Goal: Task Accomplishment & Management: Manage account settings

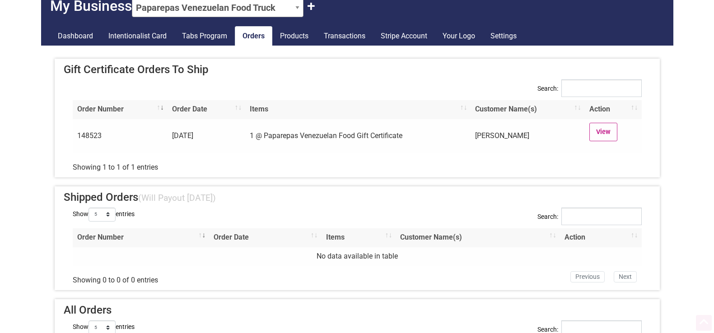
scroll to position [48, 0]
click at [596, 135] on link "View" at bounding box center [603, 131] width 28 height 19
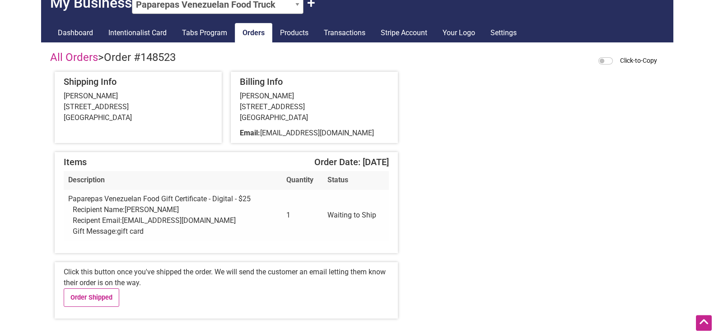
scroll to position [97, 0]
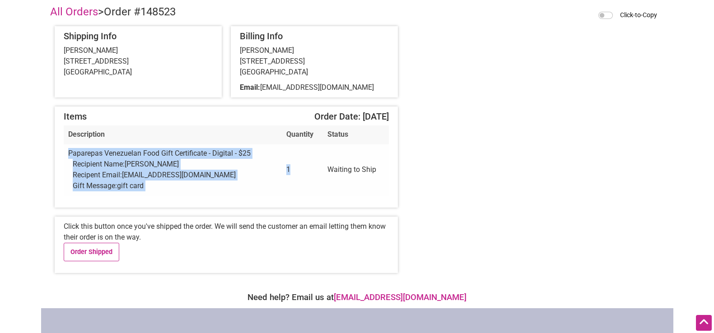
drag, startPoint x: 316, startPoint y: 169, endPoint x: 572, endPoint y: 126, distance: 260.0
click at [572, 126] on div "Items Order Date: [DATE] Description Quantity Status Paparepas Venezuelan Food …" at bounding box center [357, 157] width 614 height 110
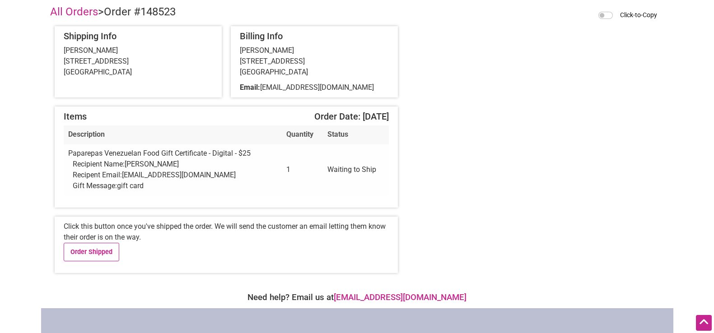
click at [507, 196] on div "Items Order Date: [DATE] Description Quantity Status Paparepas Venezuelan Food …" at bounding box center [357, 157] width 614 height 110
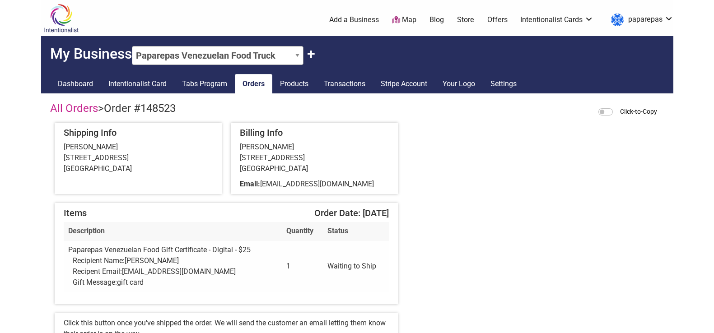
scroll to position [0, 0]
drag, startPoint x: 119, startPoint y: 273, endPoint x: 198, endPoint y: 268, distance: 79.2
click at [198, 268] on div "Recipent Email: jchao1225@gmail.com" at bounding box center [175, 271] width 205 height 11
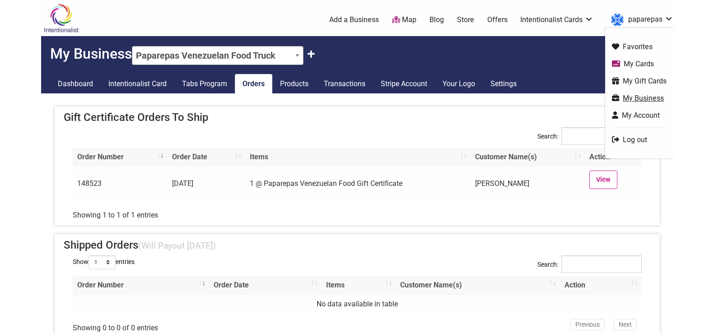
click at [645, 101] on link "My Business" at bounding box center [639, 98] width 55 height 10
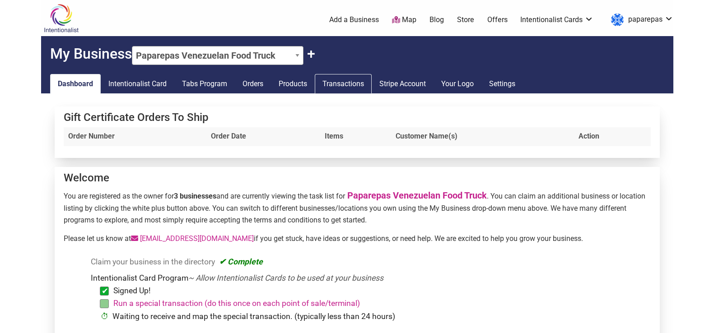
click at [329, 84] on link "Transactions" at bounding box center [343, 84] width 57 height 20
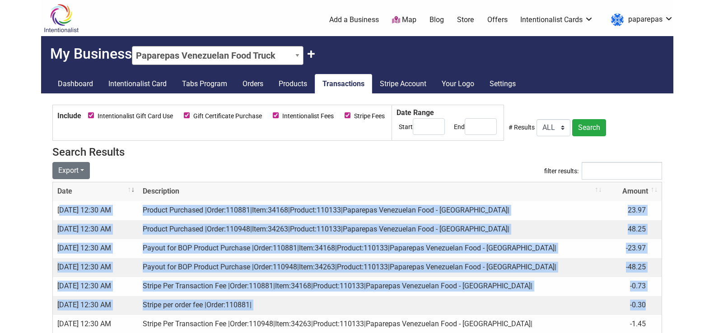
drag, startPoint x: 59, startPoint y: 209, endPoint x: 667, endPoint y: 308, distance: 615.7
click at [667, 308] on div "Include Intentionalist Gift Card Use Gift Certificate Purchase Intentionalist F…" at bounding box center [357, 255] width 632 height 324
